Goal: Task Accomplishment & Management: Use online tool/utility

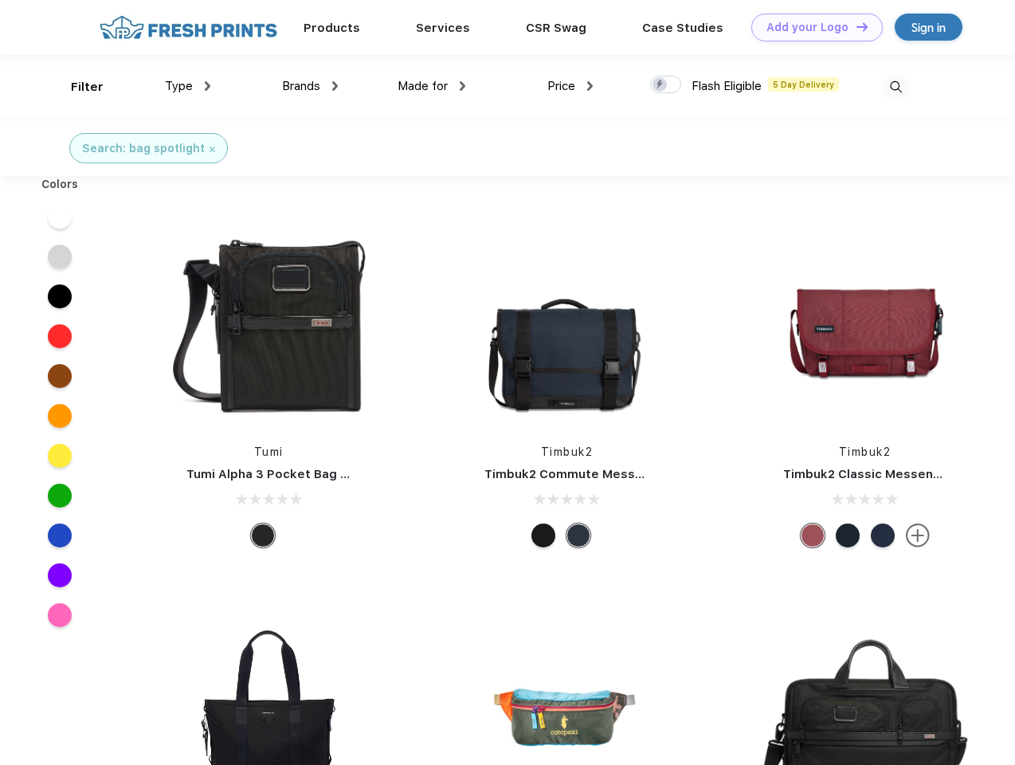
click at [811, 27] on link "Add your Logo Design Tool" at bounding box center [818, 28] width 132 height 28
click at [0, 0] on div "Design Tool" at bounding box center [0, 0] width 0 height 0
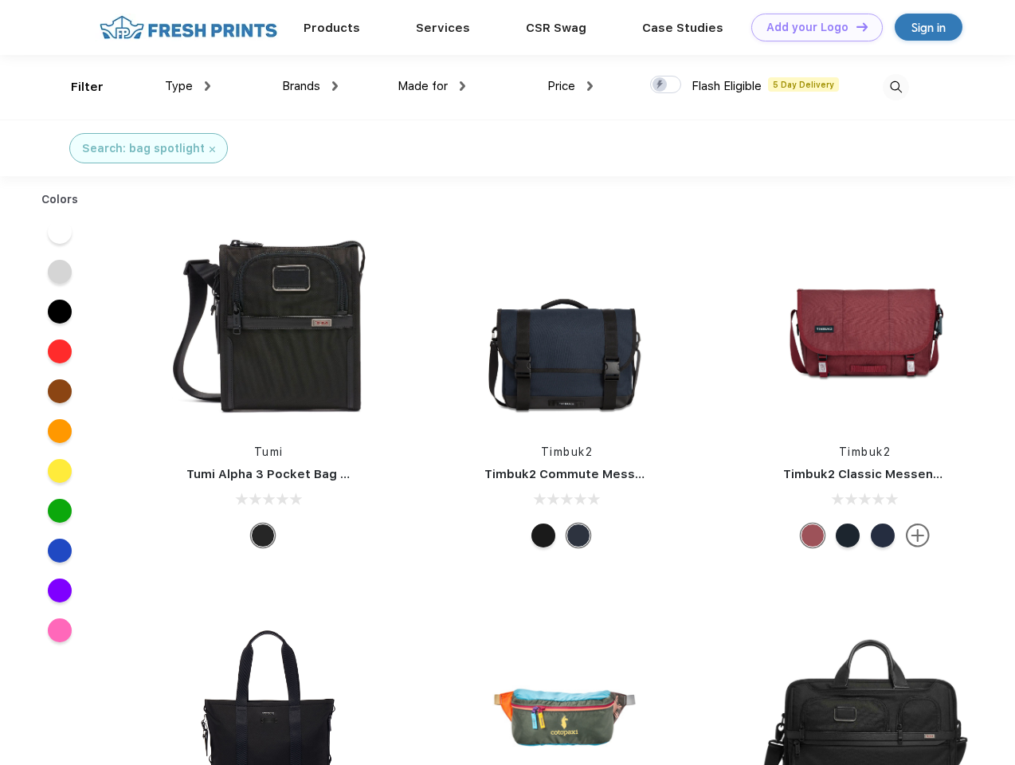
click at [855, 26] on link "Add your Logo Design Tool" at bounding box center [818, 28] width 132 height 28
click at [77, 87] on div "Filter" at bounding box center [87, 87] width 33 height 18
click at [188, 86] on span "Type" at bounding box center [179, 86] width 28 height 14
click at [310, 86] on span "Brands" at bounding box center [301, 86] width 38 height 14
click at [432, 86] on span "Made for" at bounding box center [423, 86] width 50 height 14
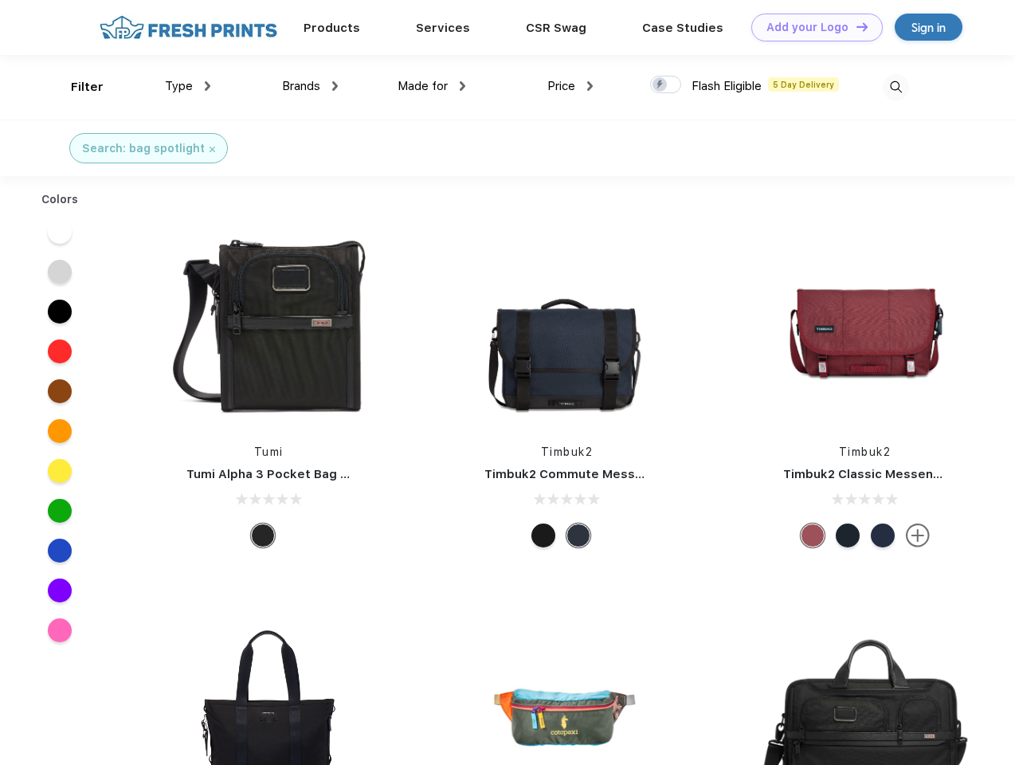
click at [571, 86] on span "Price" at bounding box center [562, 86] width 28 height 14
click at [666, 85] on div at bounding box center [665, 85] width 31 height 18
click at [661, 85] on input "checkbox" at bounding box center [655, 80] width 10 height 10
click at [896, 87] on img at bounding box center [896, 87] width 26 height 26
